Goal: Task Accomplishment & Management: Complete application form

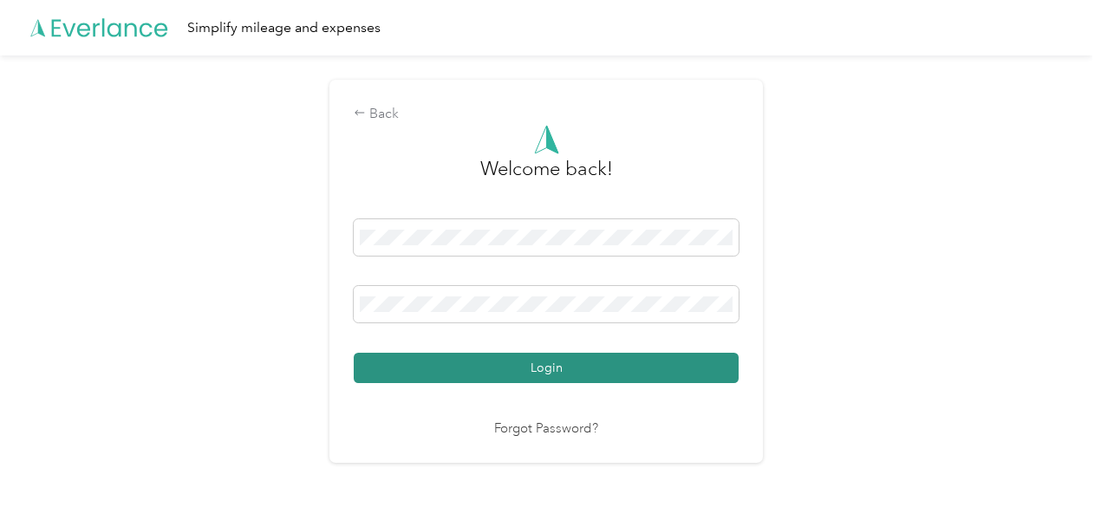
click at [441, 358] on button "Login" at bounding box center [546, 368] width 385 height 30
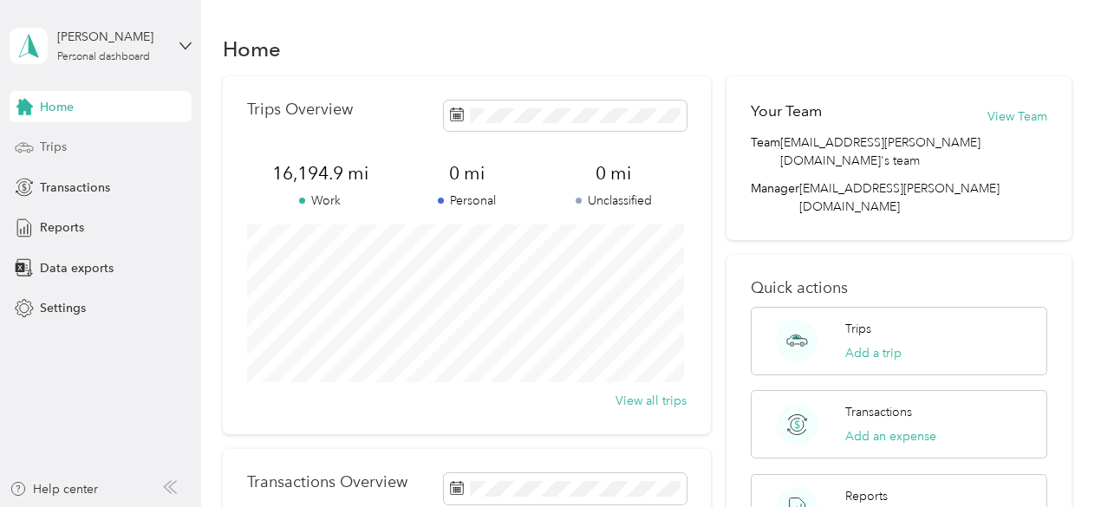
click at [52, 152] on span "Trips" at bounding box center [53, 147] width 27 height 18
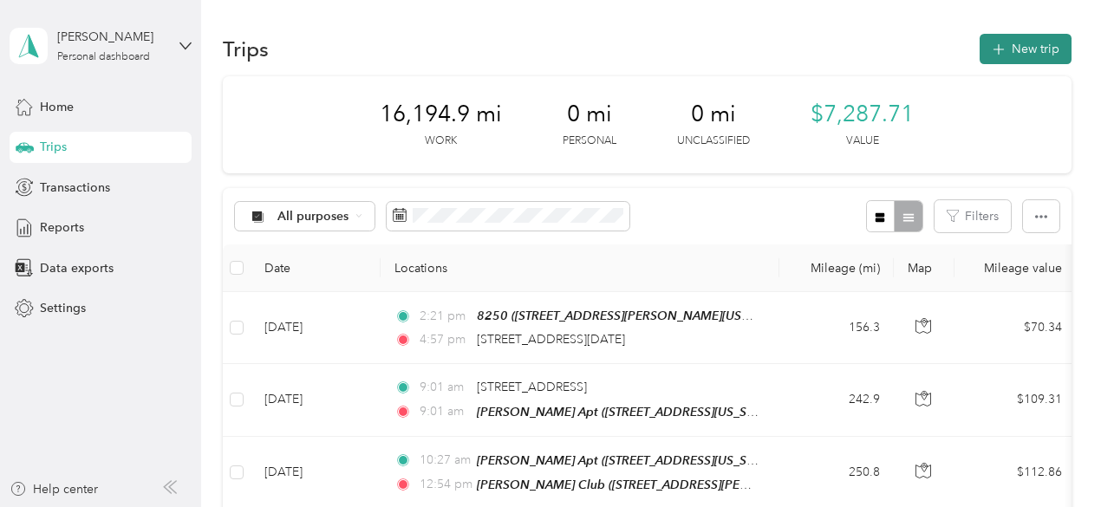
click at [1012, 50] on button "New trip" at bounding box center [1025, 49] width 92 height 30
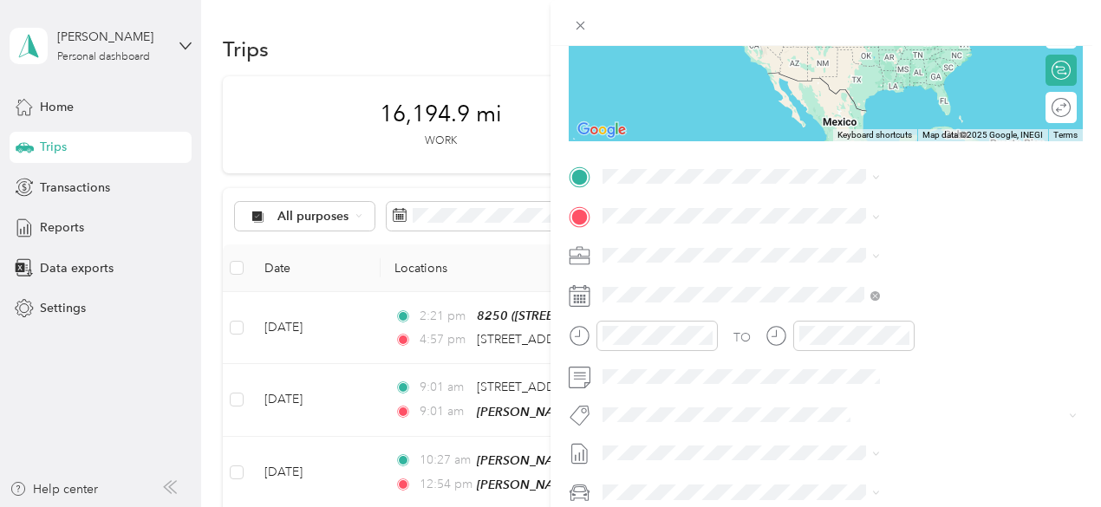
scroll to position [347, 0]
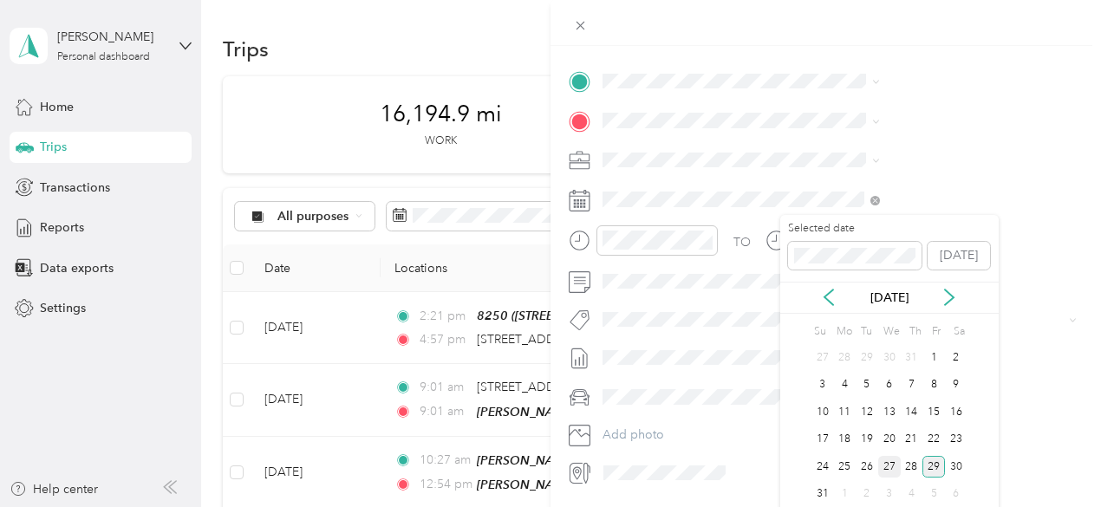
click at [893, 467] on div "27" at bounding box center [889, 467] width 23 height 22
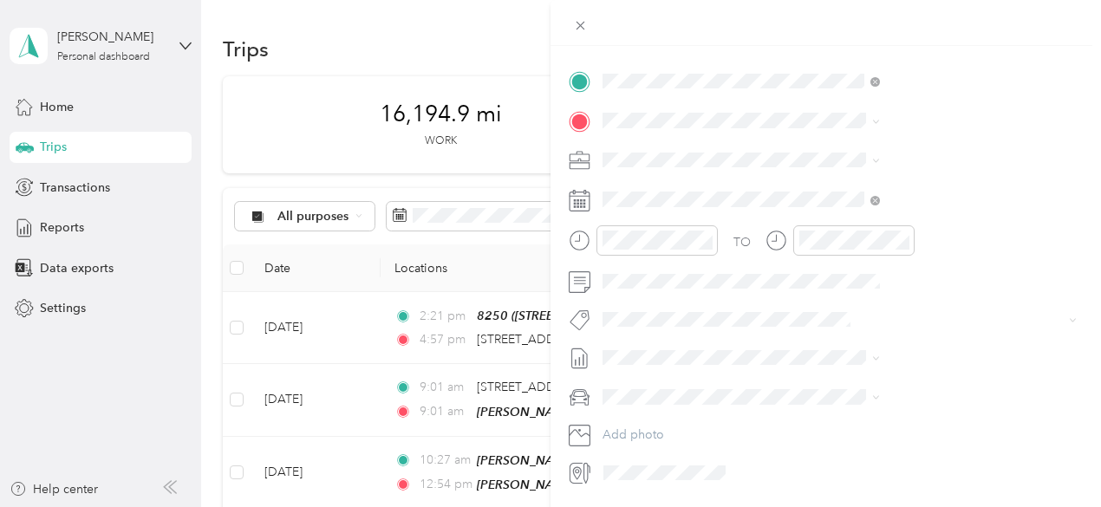
click at [887, 179] on span "[STREET_ADDRESS][DATE]" at bounding box center [892, 175] width 148 height 15
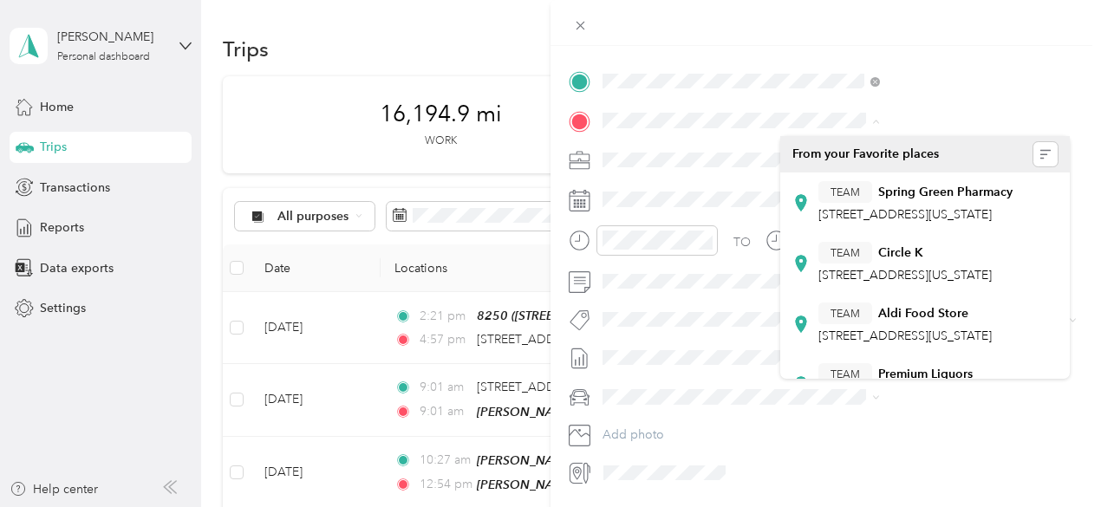
click at [846, 152] on div "From your Favorite places" at bounding box center [924, 154] width 265 height 24
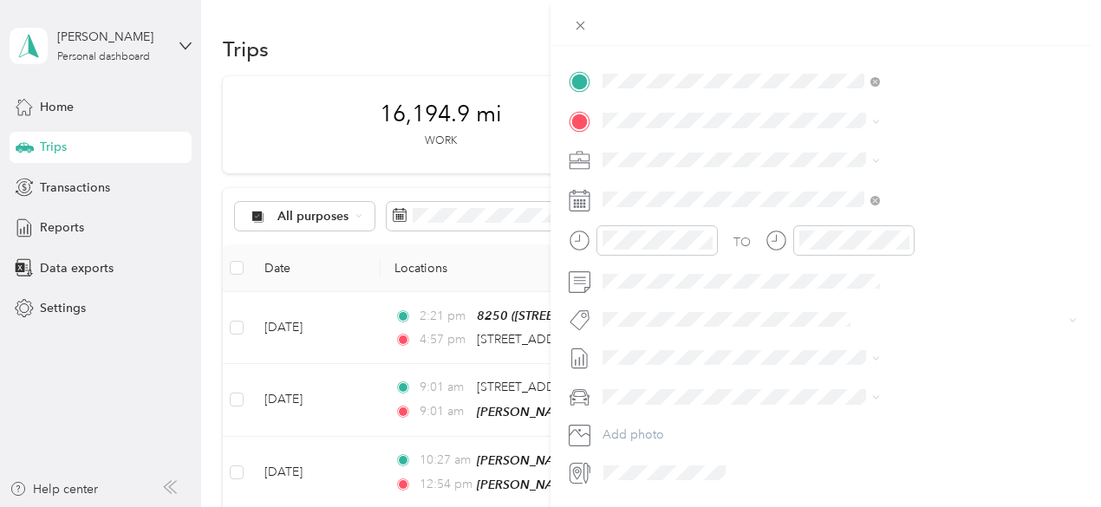
click at [860, 171] on li "[STREET_ADDRESS][PERSON_NAME][US_STATE]" at bounding box center [924, 181] width 289 height 49
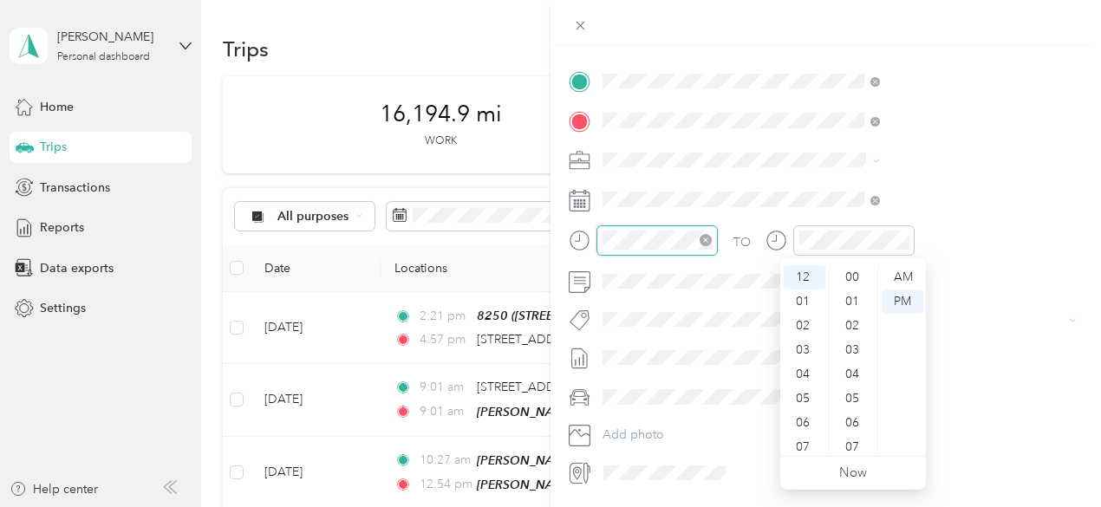
scroll to position [534, 0]
click at [803, 316] on div "02" at bounding box center [804, 326] width 42 height 24
click at [860, 302] on div "19" at bounding box center [854, 301] width 42 height 24
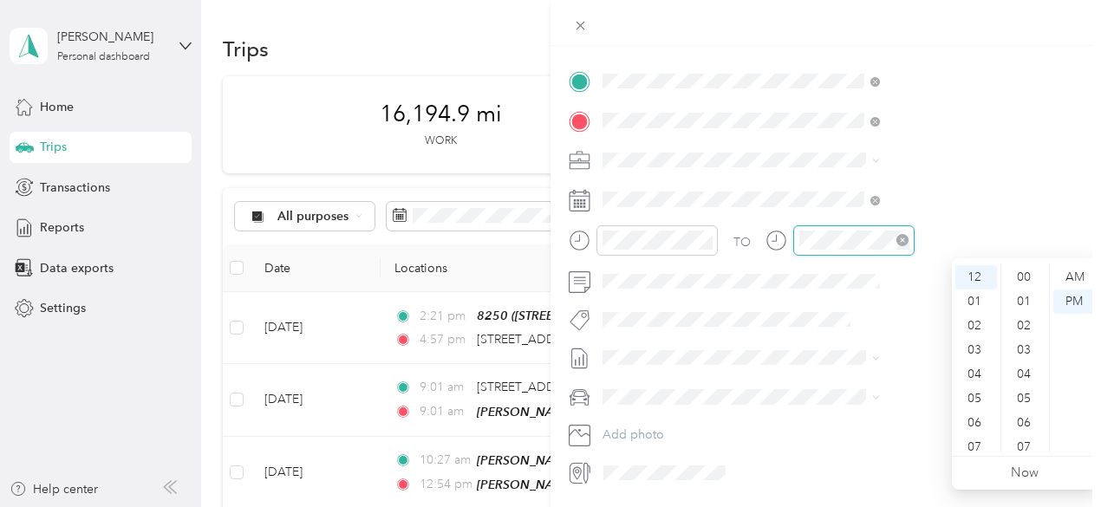
scroll to position [534, 0]
click at [972, 396] on div "05" at bounding box center [976, 398] width 42 height 24
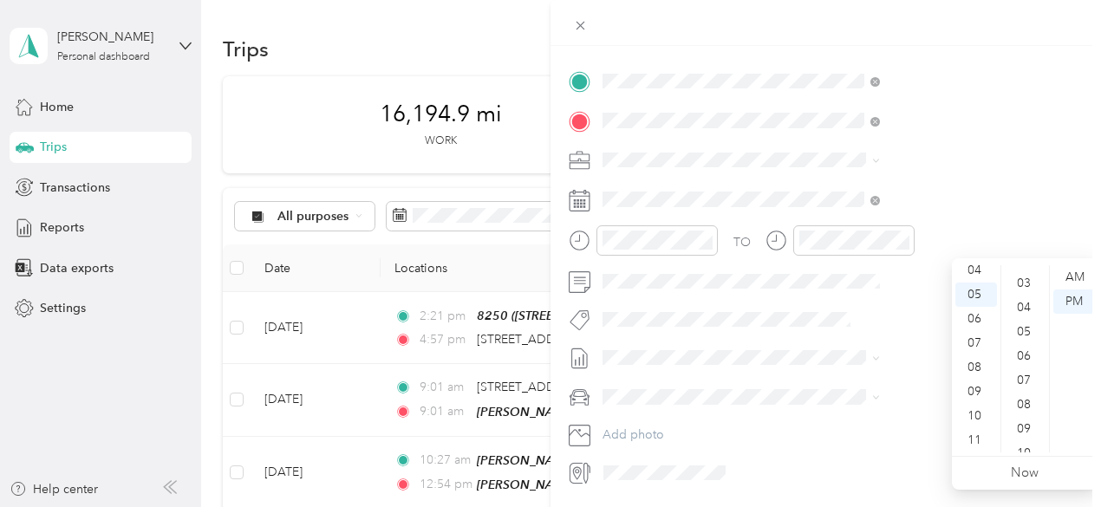
scroll to position [40, 0]
click at [1024, 352] on div "05" at bounding box center [1025, 359] width 42 height 24
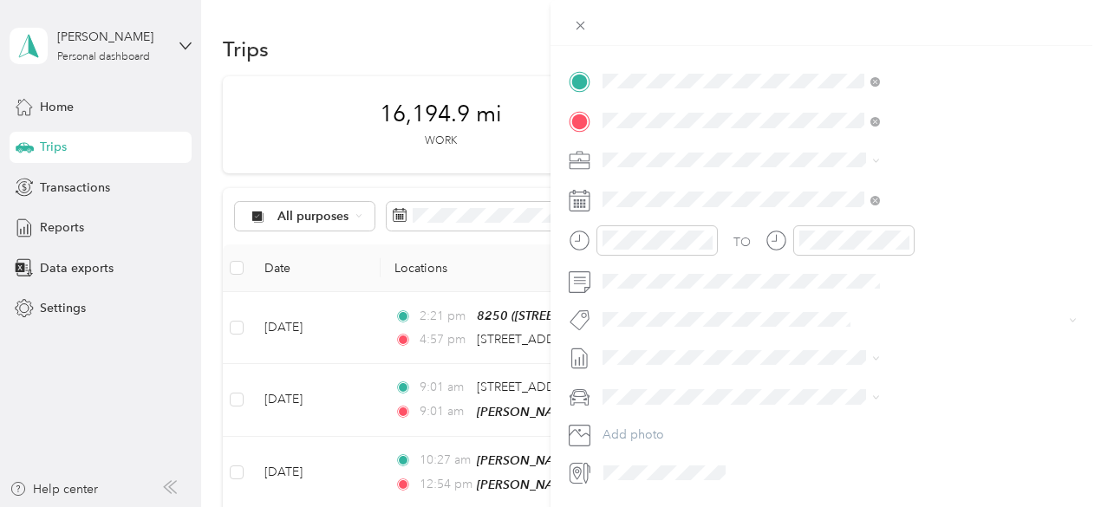
click at [737, 277] on form "New Trip Save This trip cannot be edited because it is either under review, app…" at bounding box center [825, 98] width 550 height 775
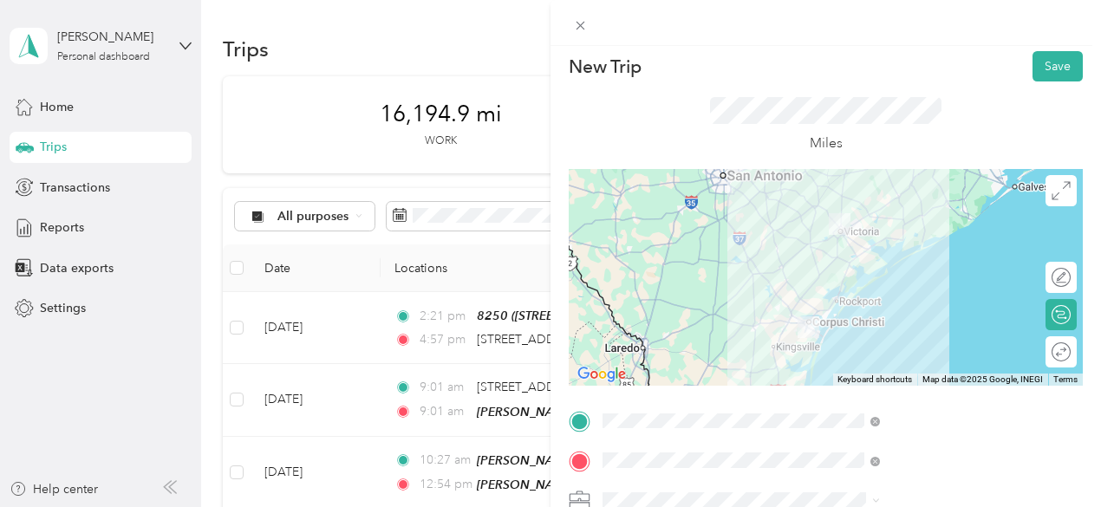
scroll to position [6, 0]
click at [1051, 68] on button "Save" at bounding box center [1057, 67] width 50 height 30
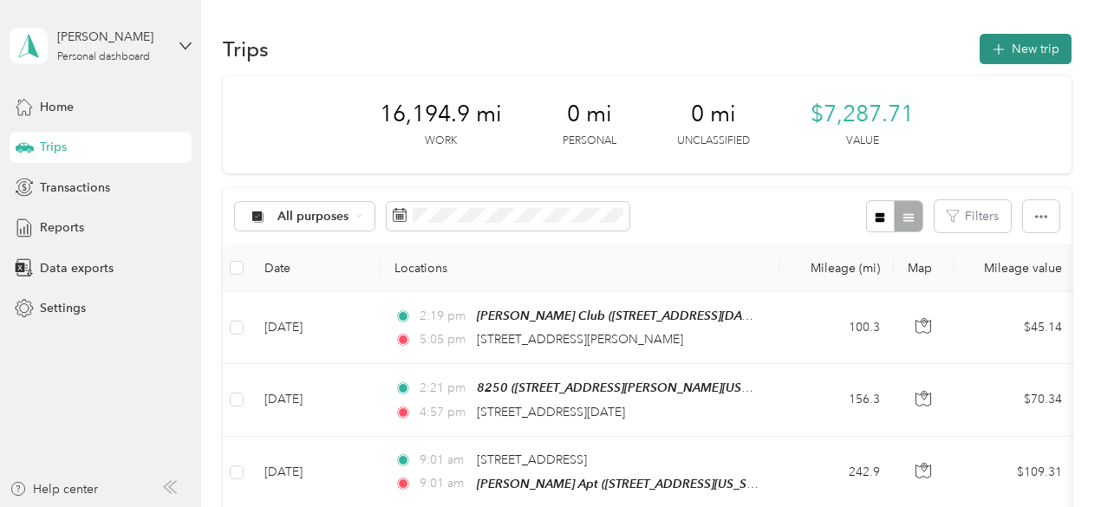
click at [1017, 53] on button "New trip" at bounding box center [1025, 49] width 92 height 30
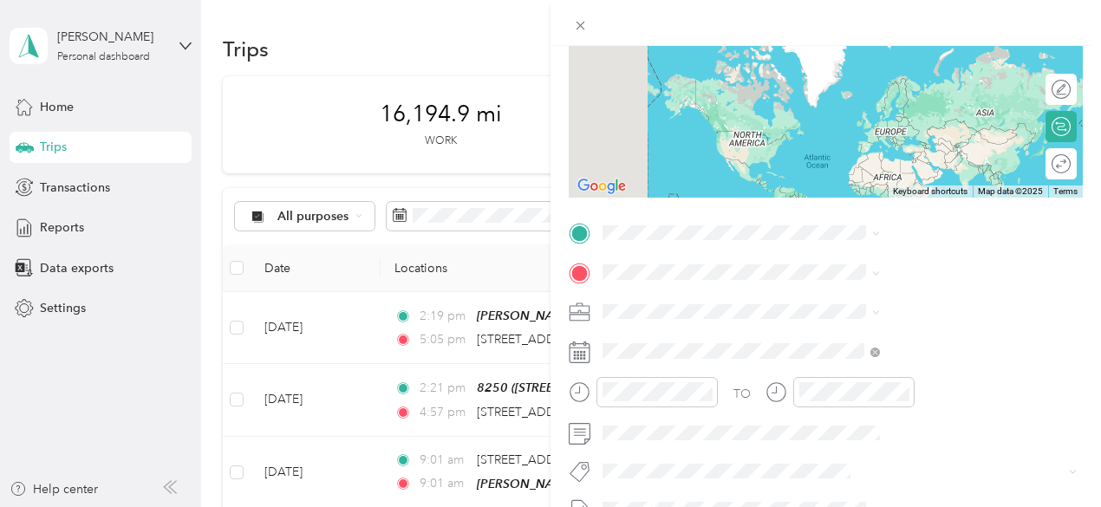
scroll to position [196, 0]
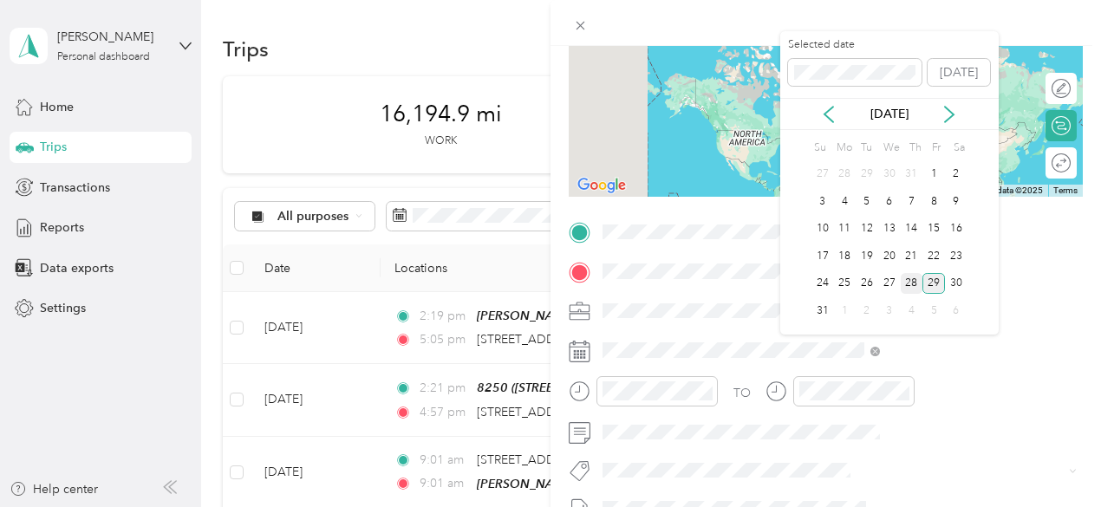
click at [909, 289] on div "28" at bounding box center [911, 284] width 23 height 22
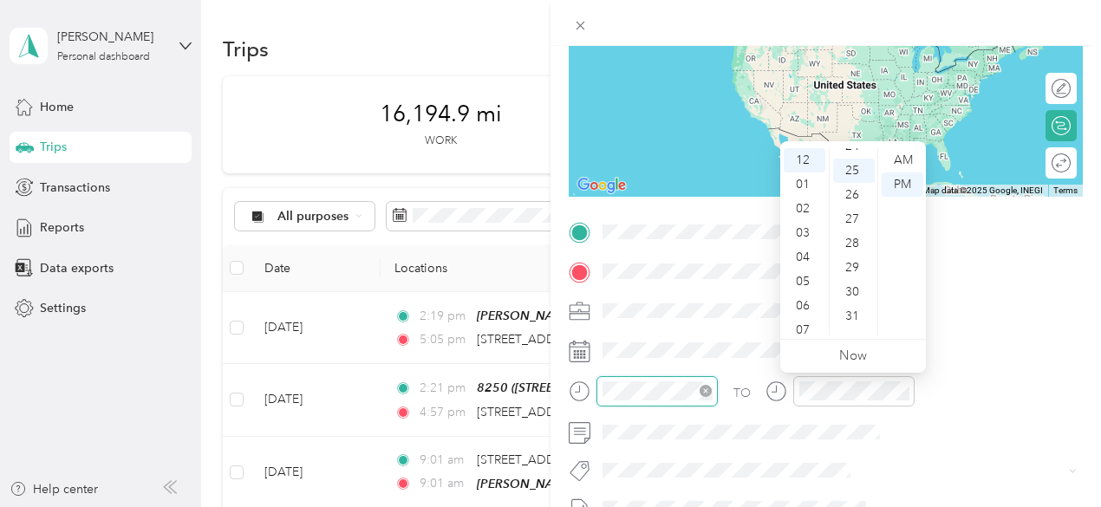
scroll to position [607, 0]
click at [802, 193] on div "01" at bounding box center [804, 184] width 42 height 24
click at [857, 270] on div "30" at bounding box center [854, 282] width 42 height 24
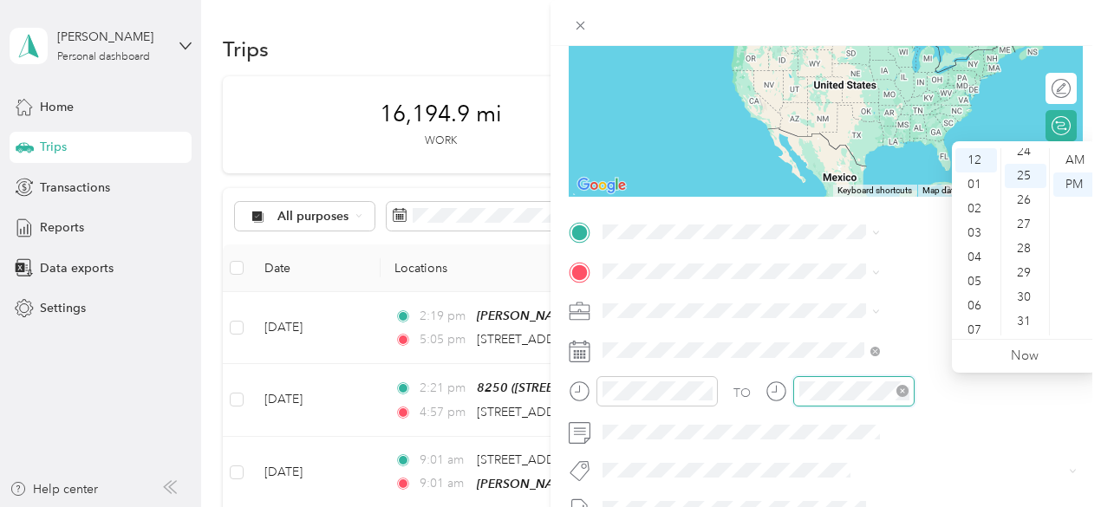
scroll to position [607, 0]
click at [974, 267] on div "04" at bounding box center [976, 257] width 42 height 24
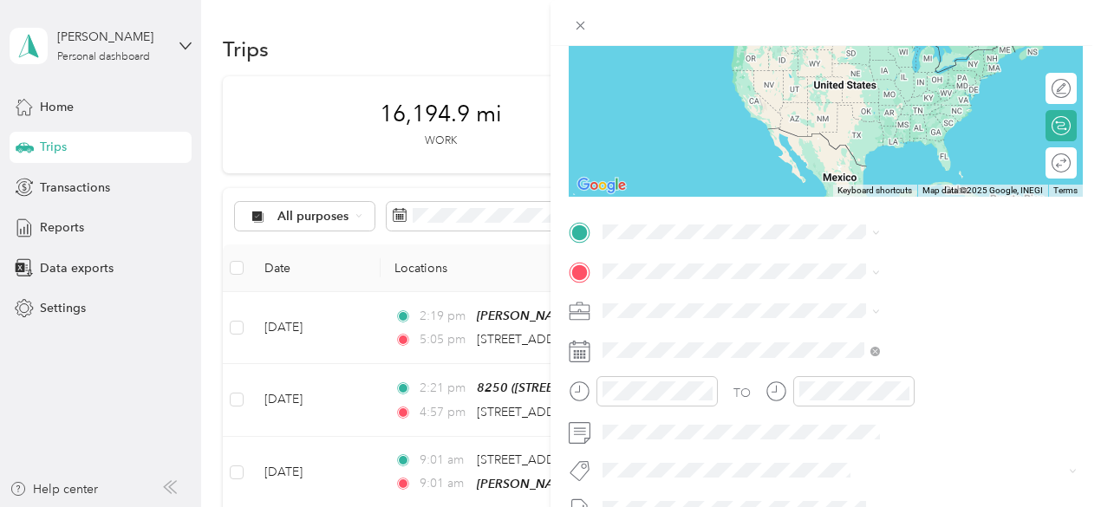
click at [742, 214] on form "New Trip Save This trip cannot be edited because it is either under review, app…" at bounding box center [825, 249] width 550 height 775
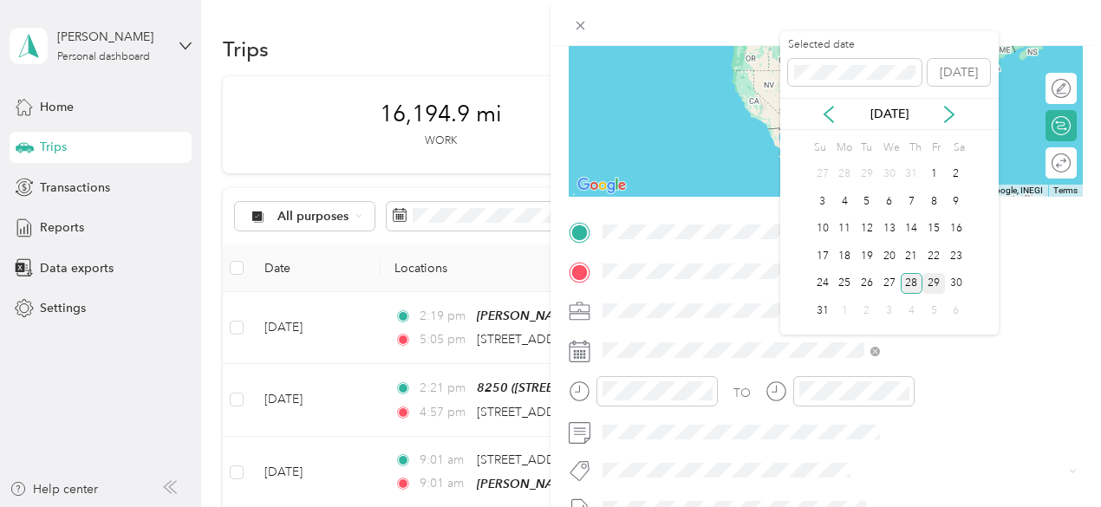
click at [910, 283] on div "28" at bounding box center [911, 284] width 23 height 22
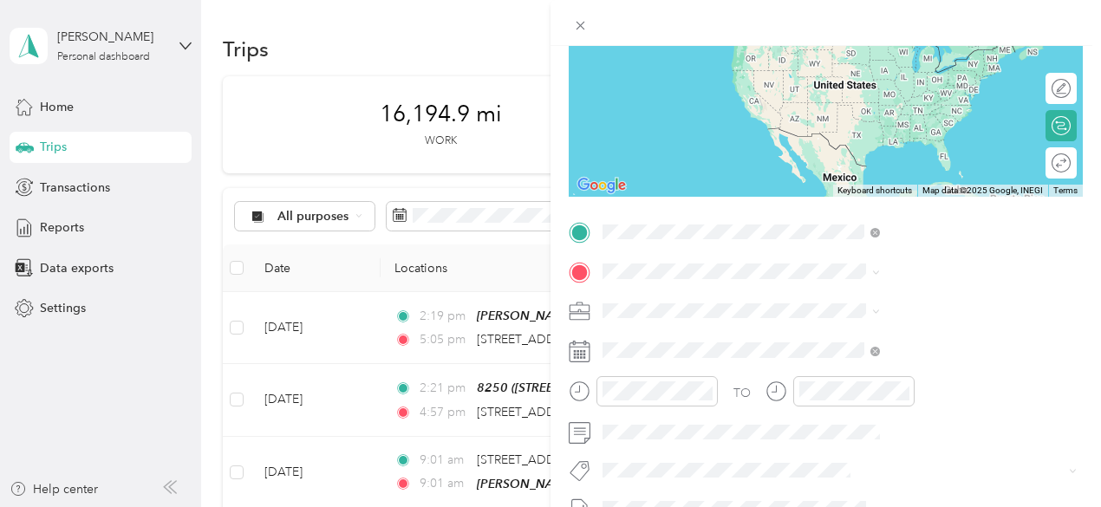
click at [870, 330] on div "TEAM [PERSON_NAME] Club [STREET_ADDRESS][PERSON_NAME]" at bounding box center [921, 314] width 206 height 42
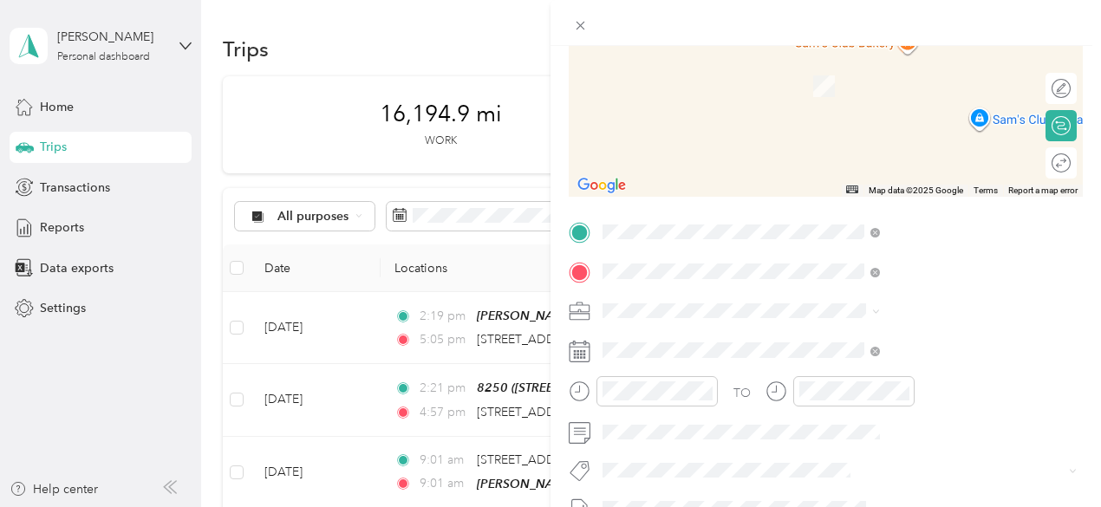
click at [832, 347] on div "[PERSON_NAME] Apt [STREET_ADDRESS][US_STATE]" at bounding box center [904, 350] width 173 height 36
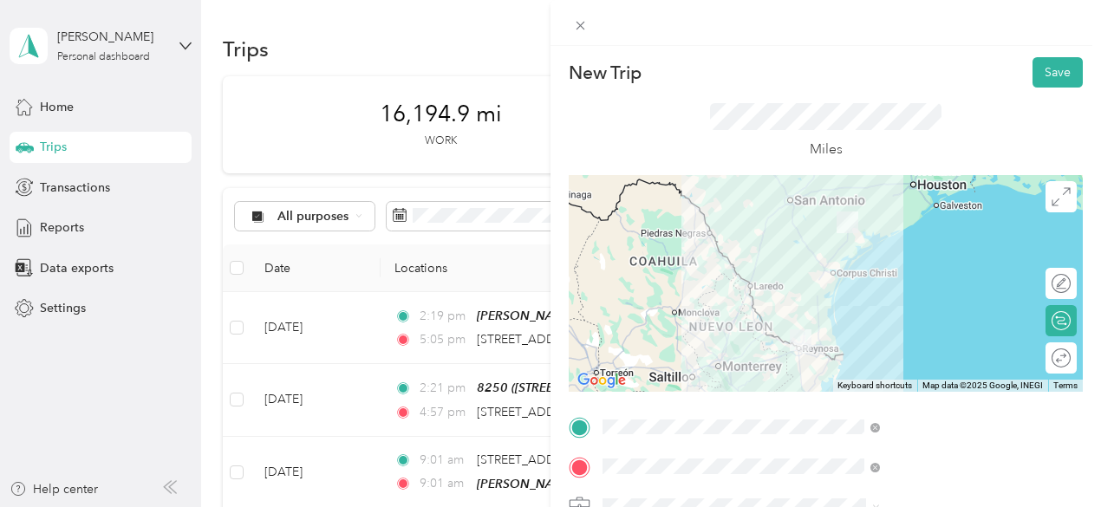
scroll to position [0, 0]
click at [1050, 67] on button "Save" at bounding box center [1057, 73] width 50 height 30
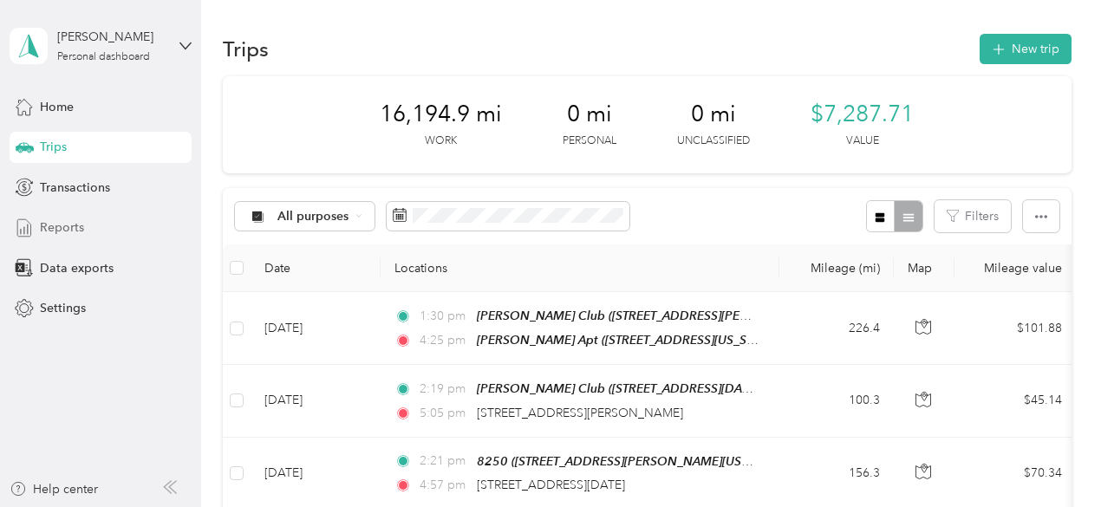
click at [64, 228] on span "Reports" at bounding box center [62, 227] width 44 height 18
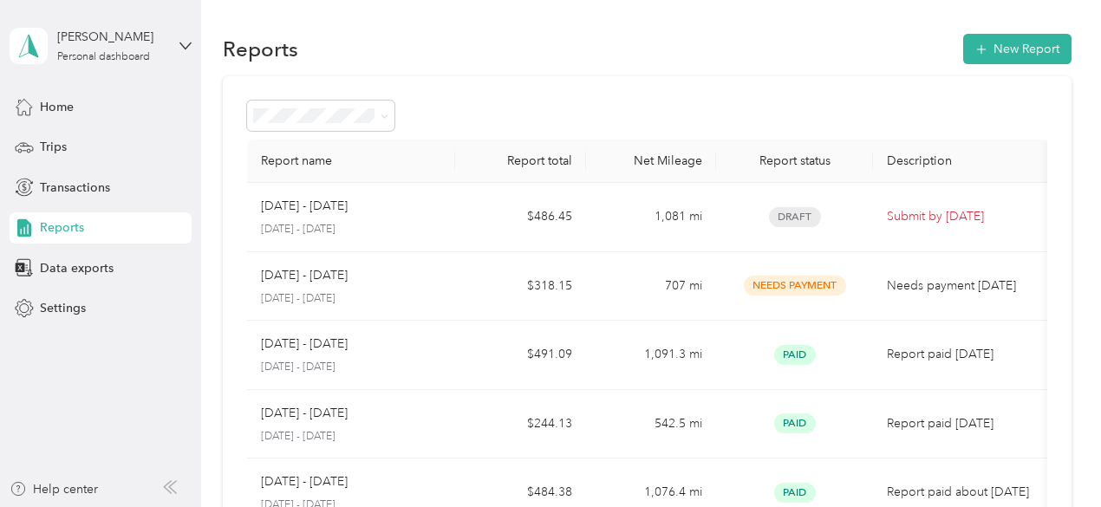
click at [659, 52] on div "Reports New Report" at bounding box center [647, 48] width 848 height 36
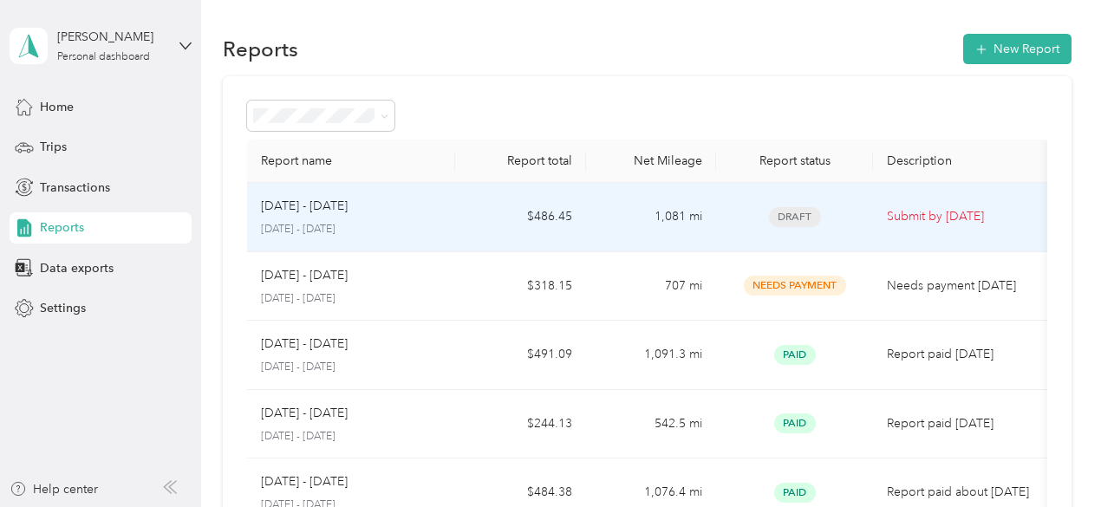
click at [347, 202] on p "[DATE] - [DATE]" at bounding box center [304, 206] width 87 height 19
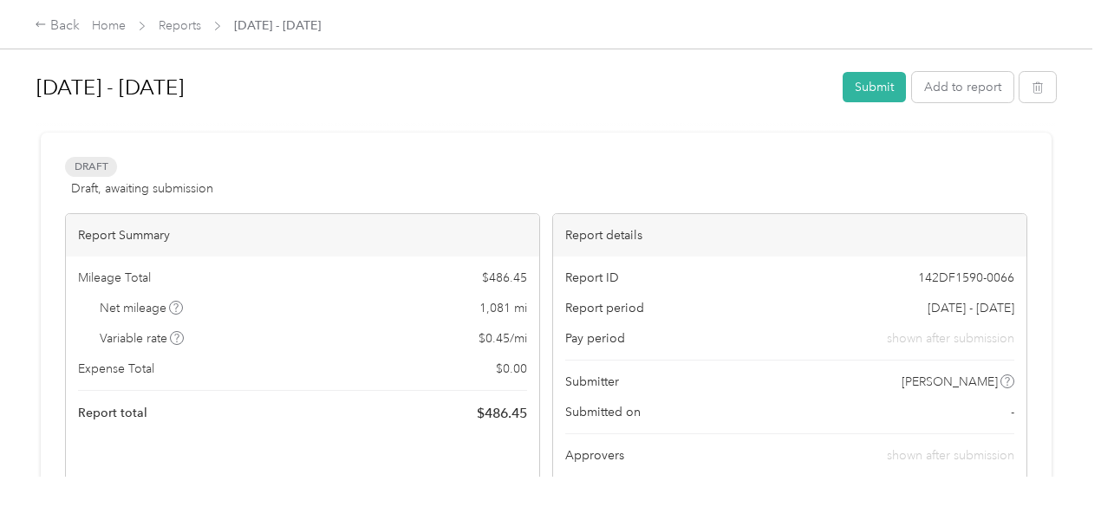
click at [187, 17] on span "Reports" at bounding box center [180, 25] width 42 height 18
click at [185, 21] on link "Reports" at bounding box center [180, 25] width 42 height 15
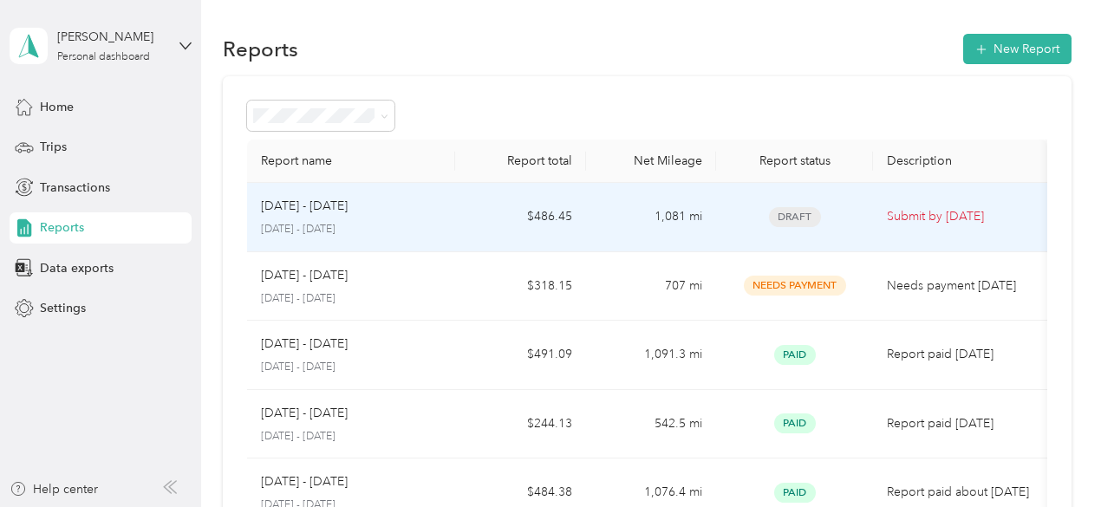
click at [290, 210] on p "[DATE] - [DATE]" at bounding box center [304, 206] width 87 height 19
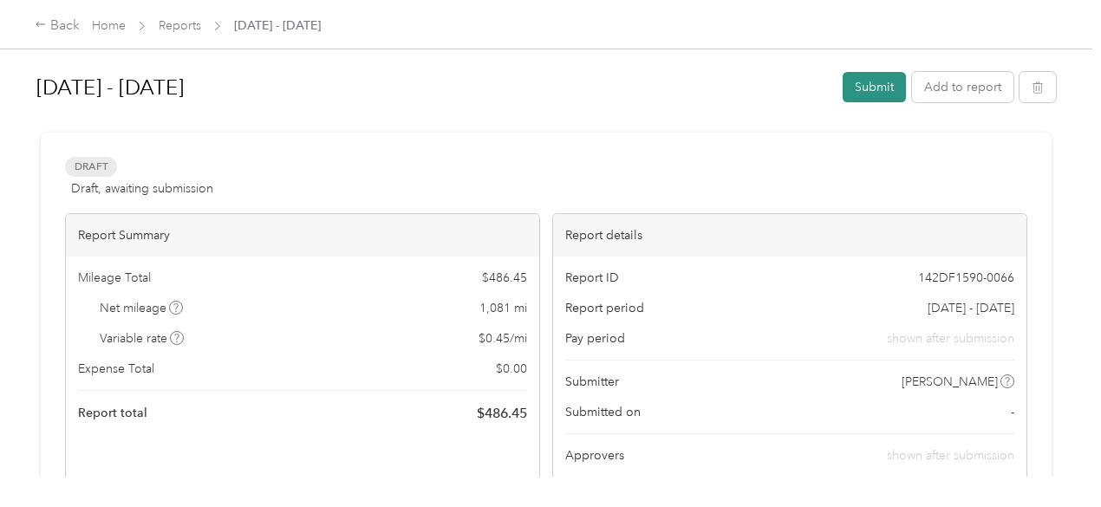
click at [880, 88] on button "Submit" at bounding box center [873, 87] width 63 height 30
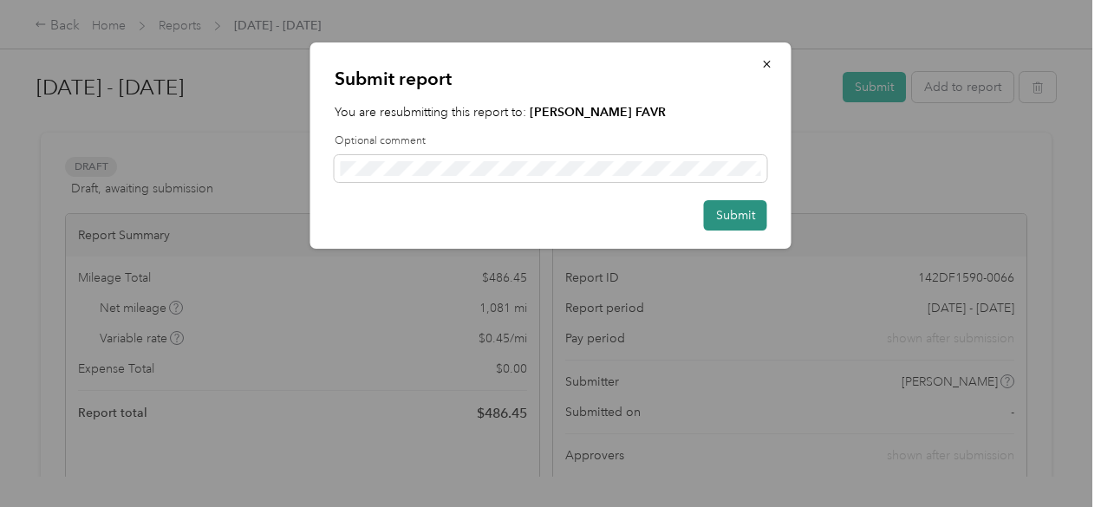
click at [753, 209] on button "Submit" at bounding box center [735, 215] width 63 height 30
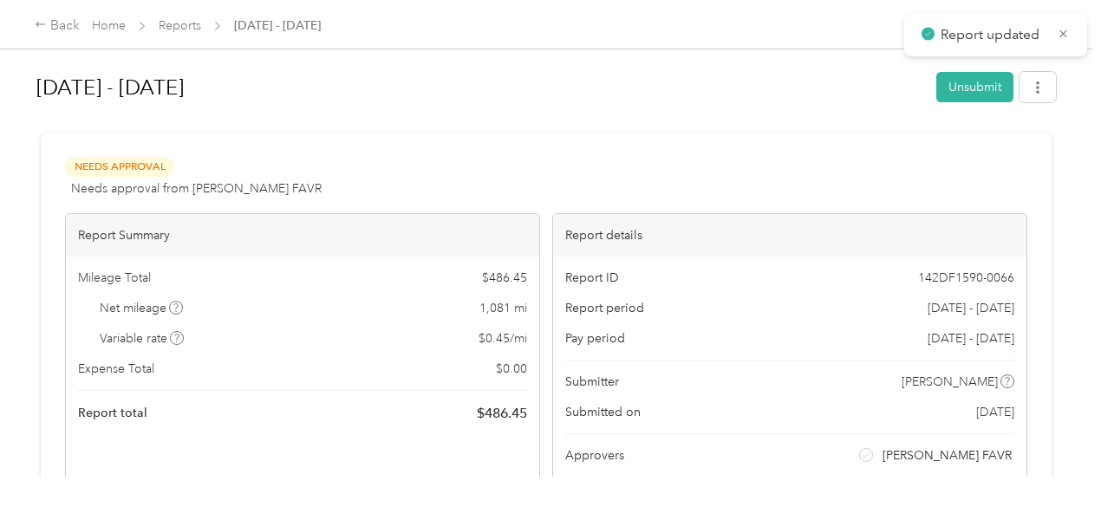
click at [600, 90] on h1 "[DATE] - [DATE]" at bounding box center [479, 88] width 887 height 42
